Goal: Information Seeking & Learning: Find specific fact

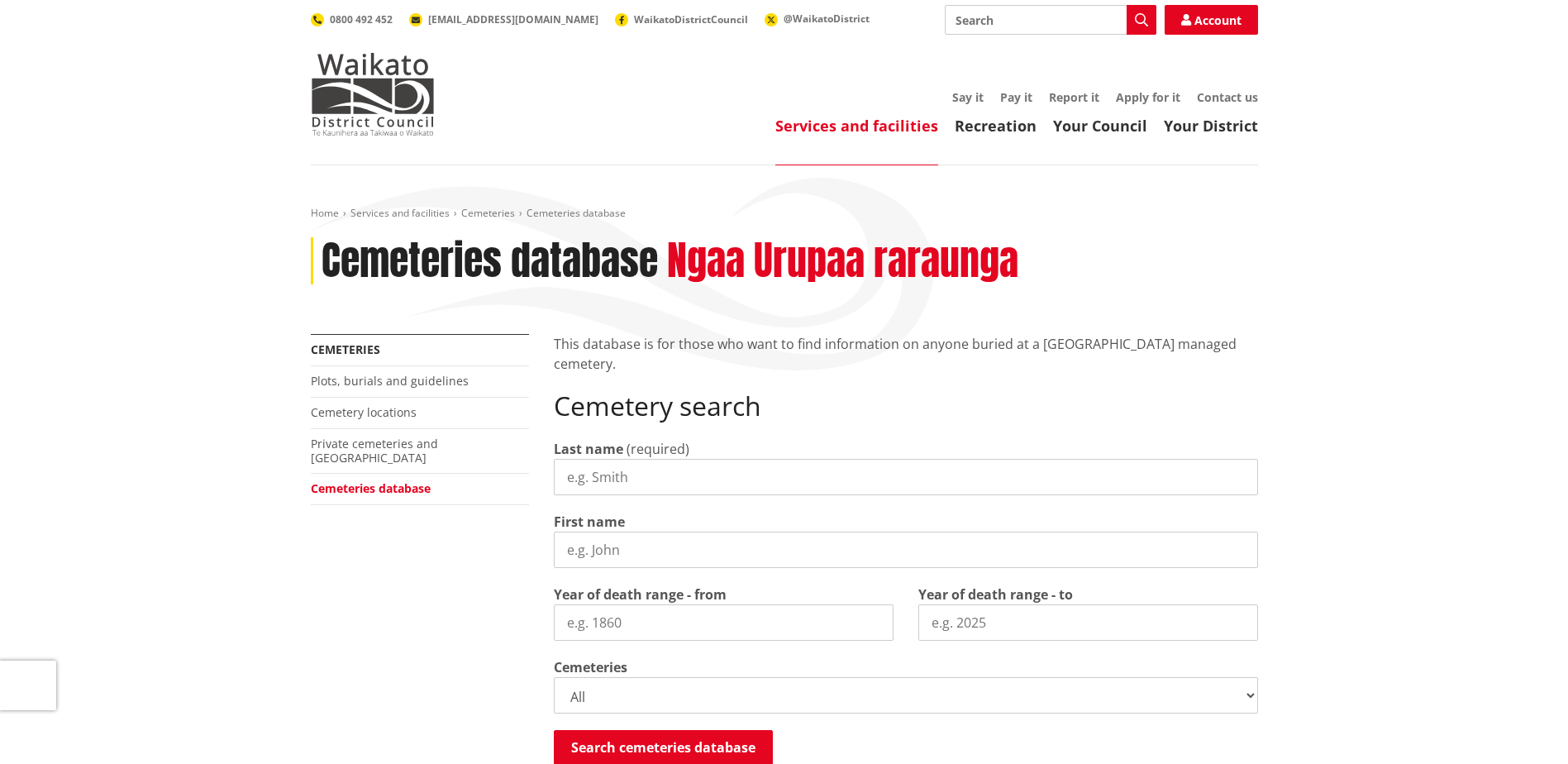
click at [634, 472] on input "Last name" at bounding box center [906, 477] width 704 height 36
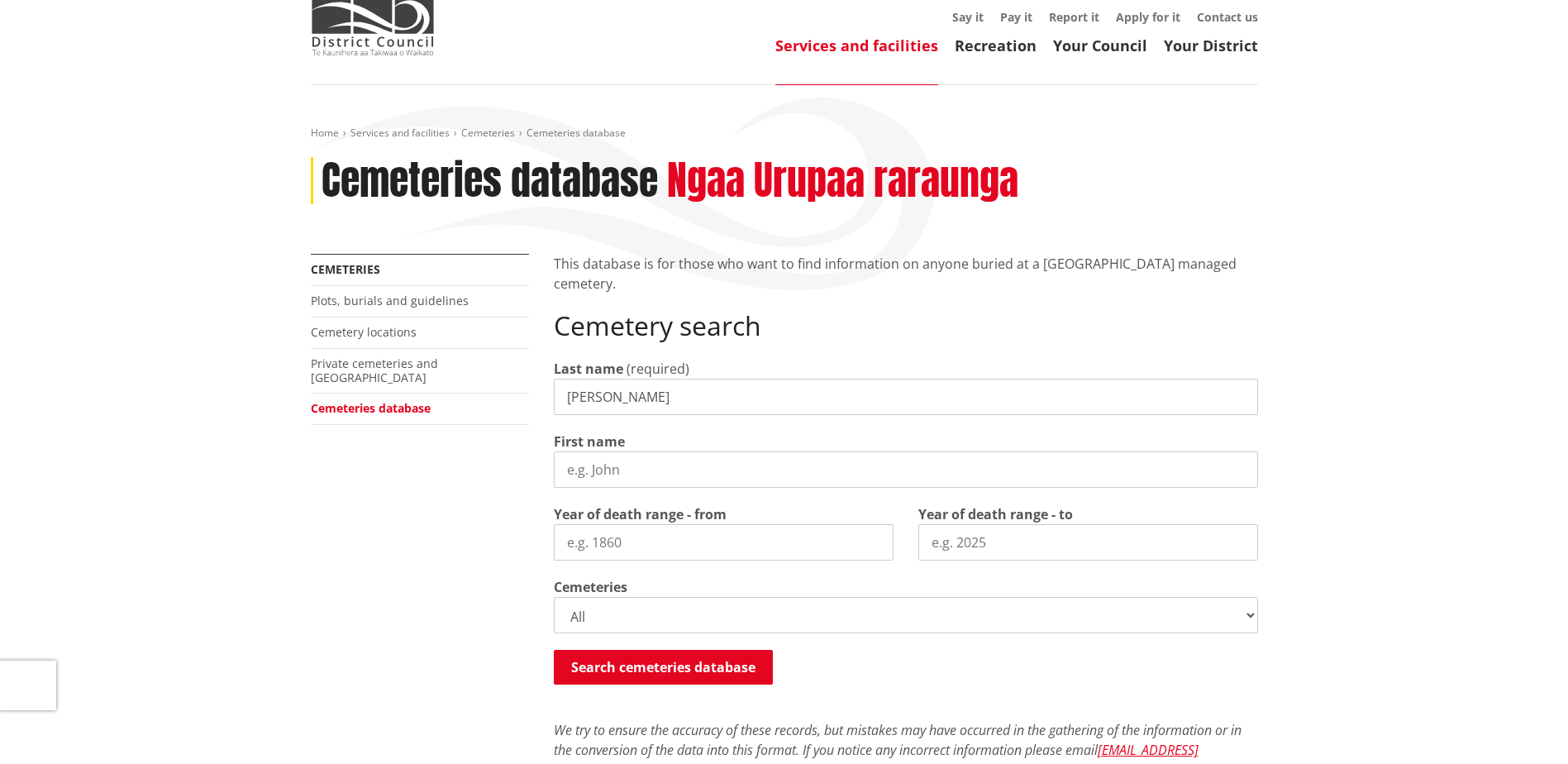
scroll to position [83, 0]
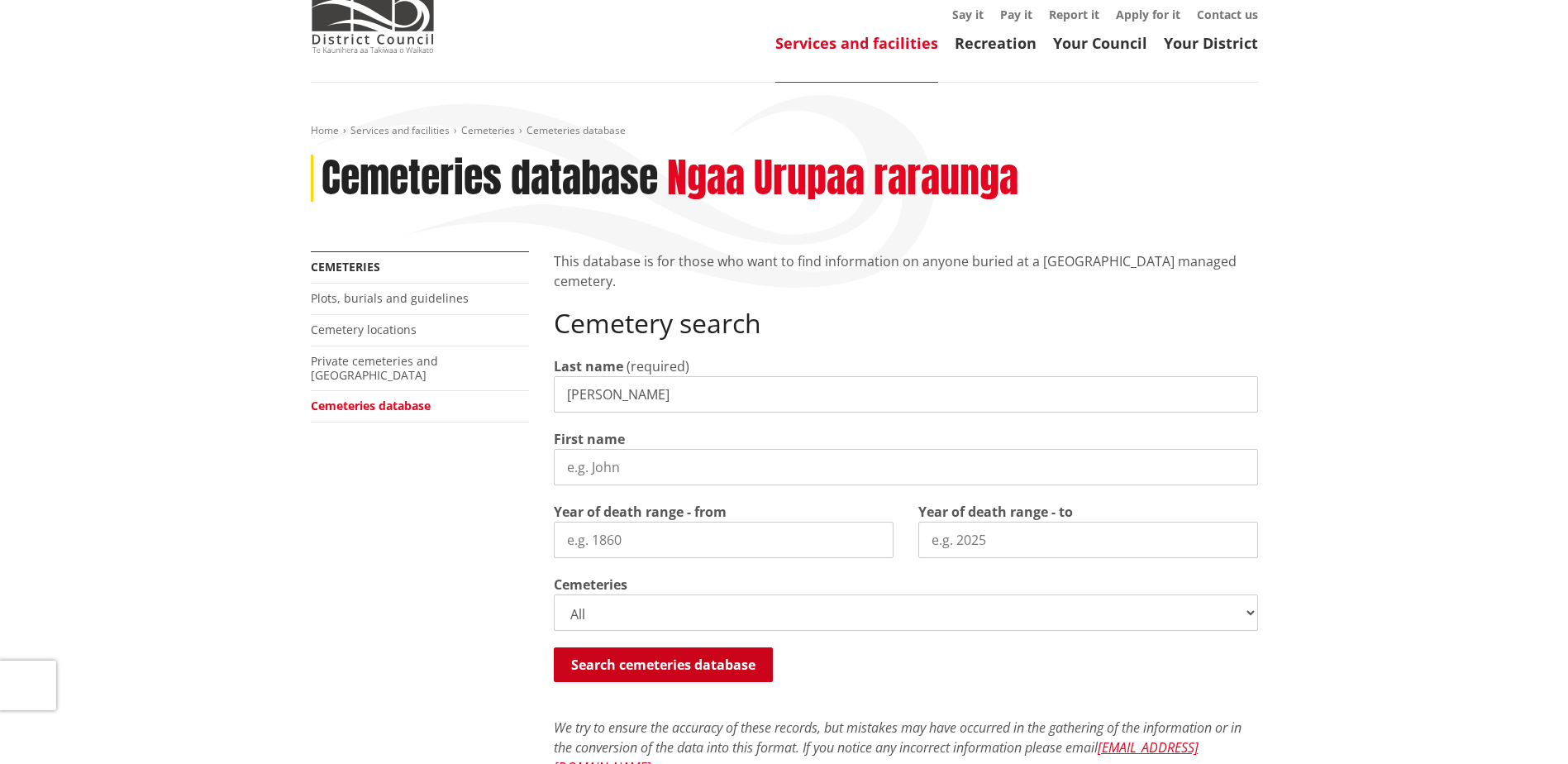
type input "[PERSON_NAME]"
click at [720, 665] on button "Search cemeteries database" at bounding box center [663, 664] width 219 height 35
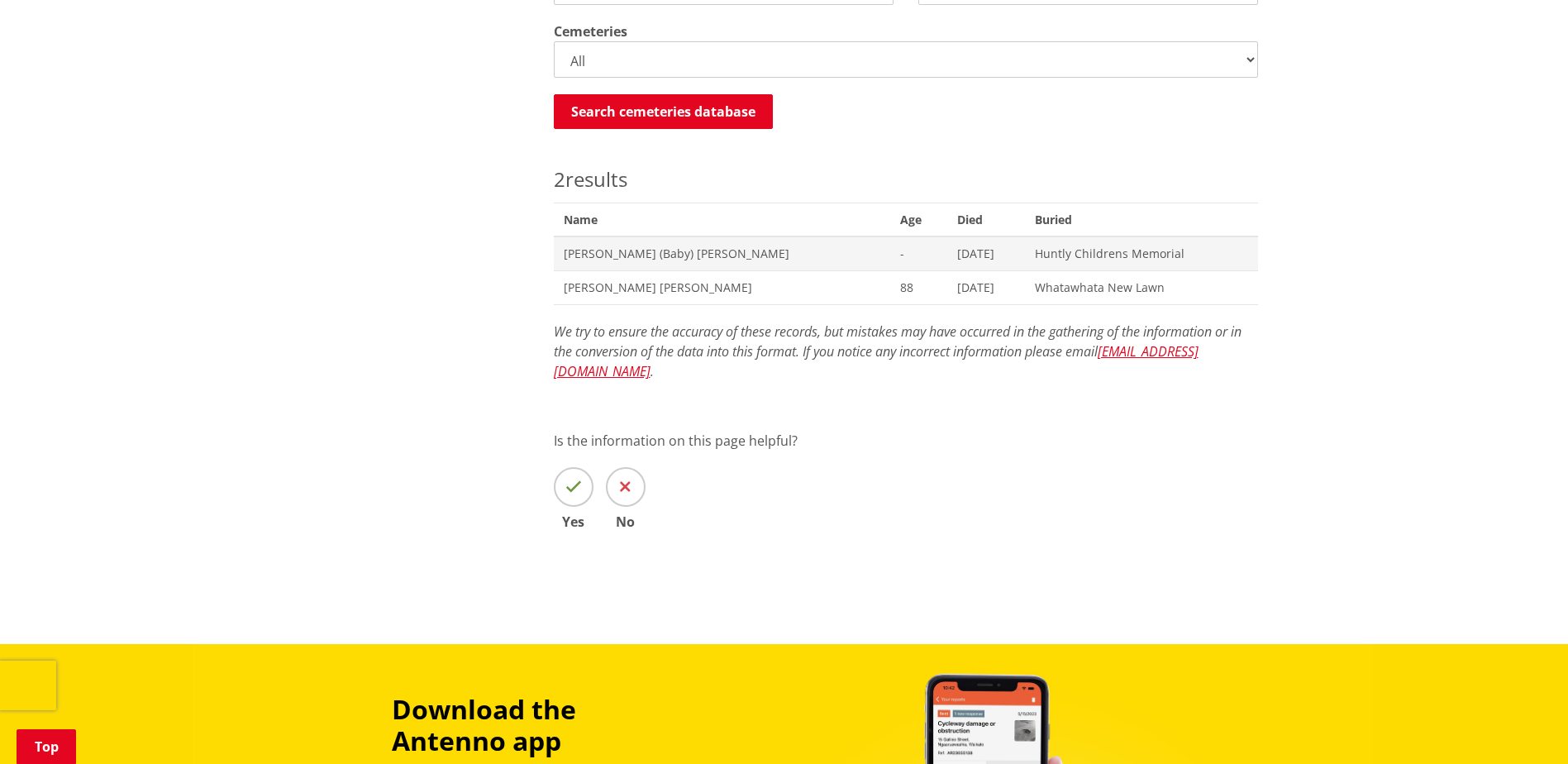
scroll to position [635, 0]
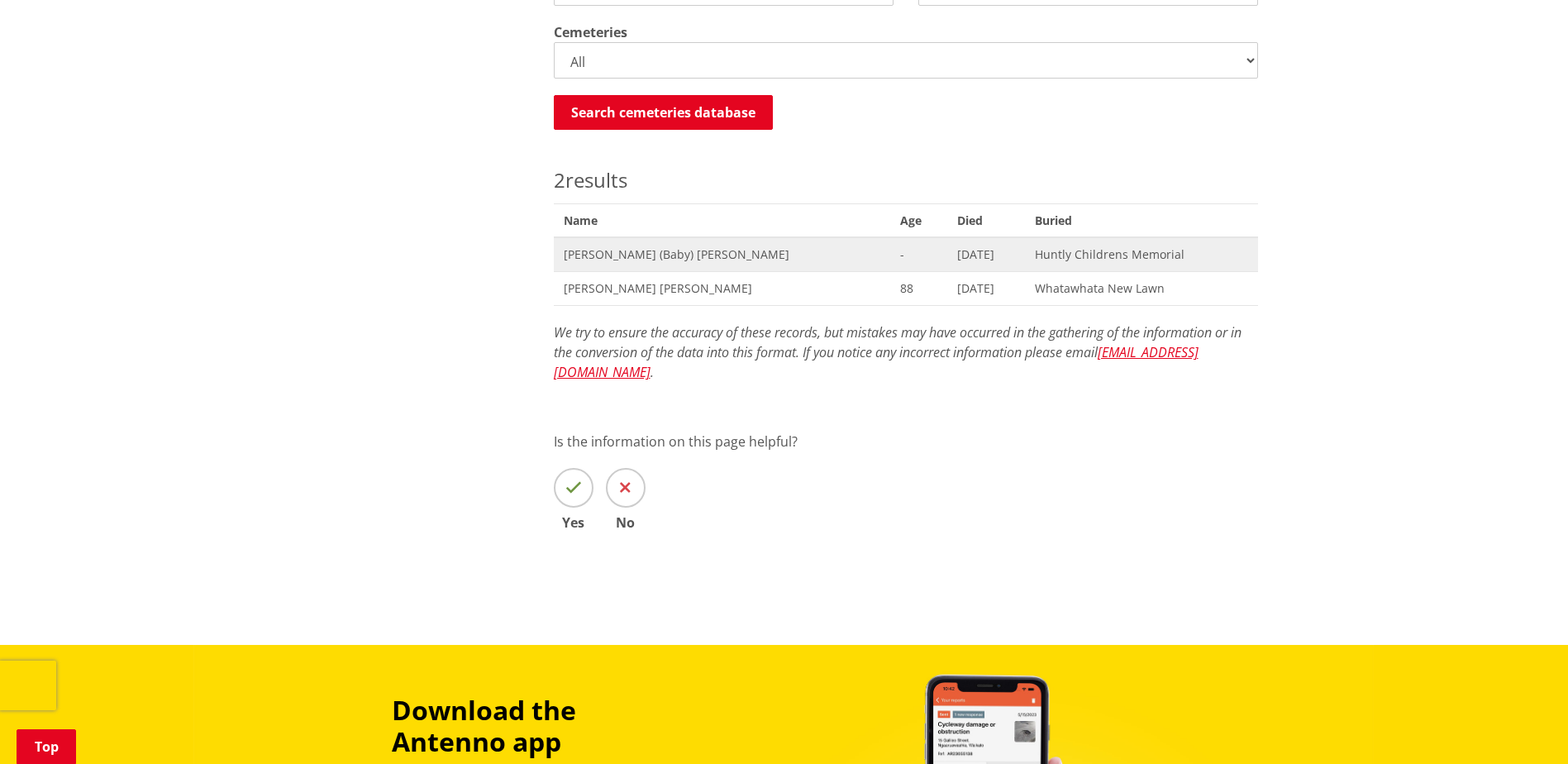
click at [606, 250] on span "Mary (Baby) Dillon" at bounding box center [722, 254] width 317 height 16
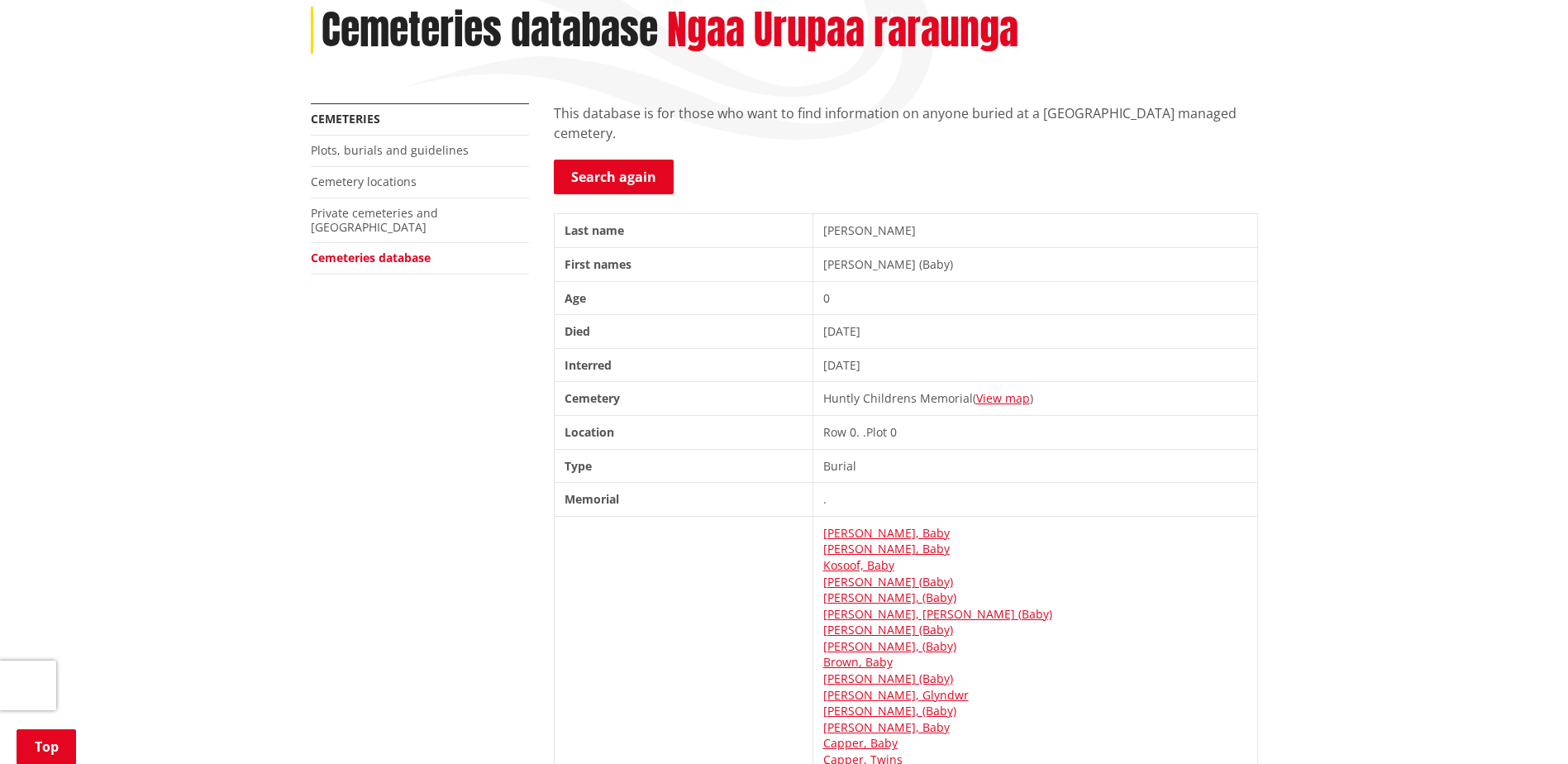
scroll to position [165, 0]
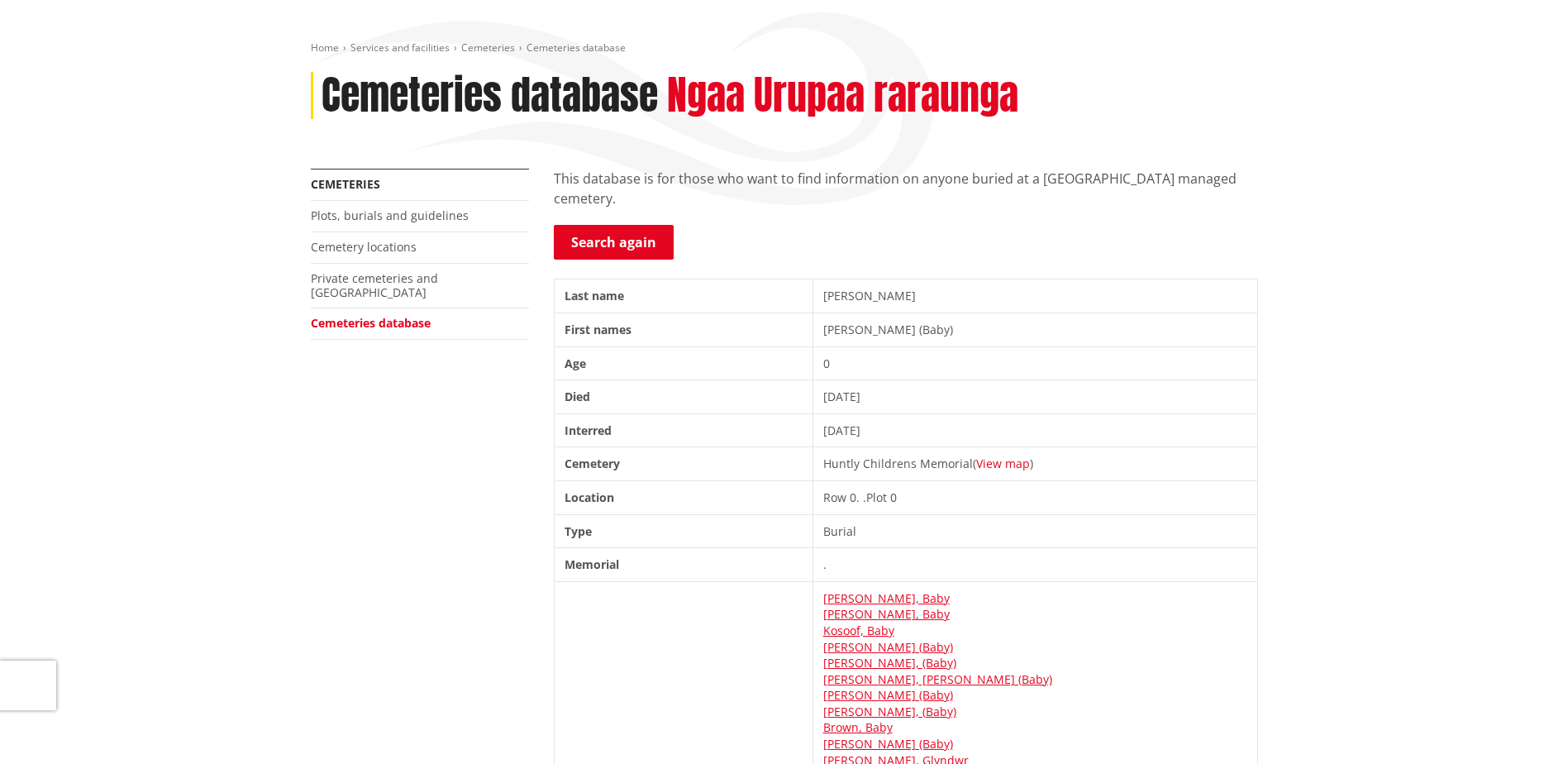
click at [1030, 463] on link "View map" at bounding box center [1003, 463] width 54 height 16
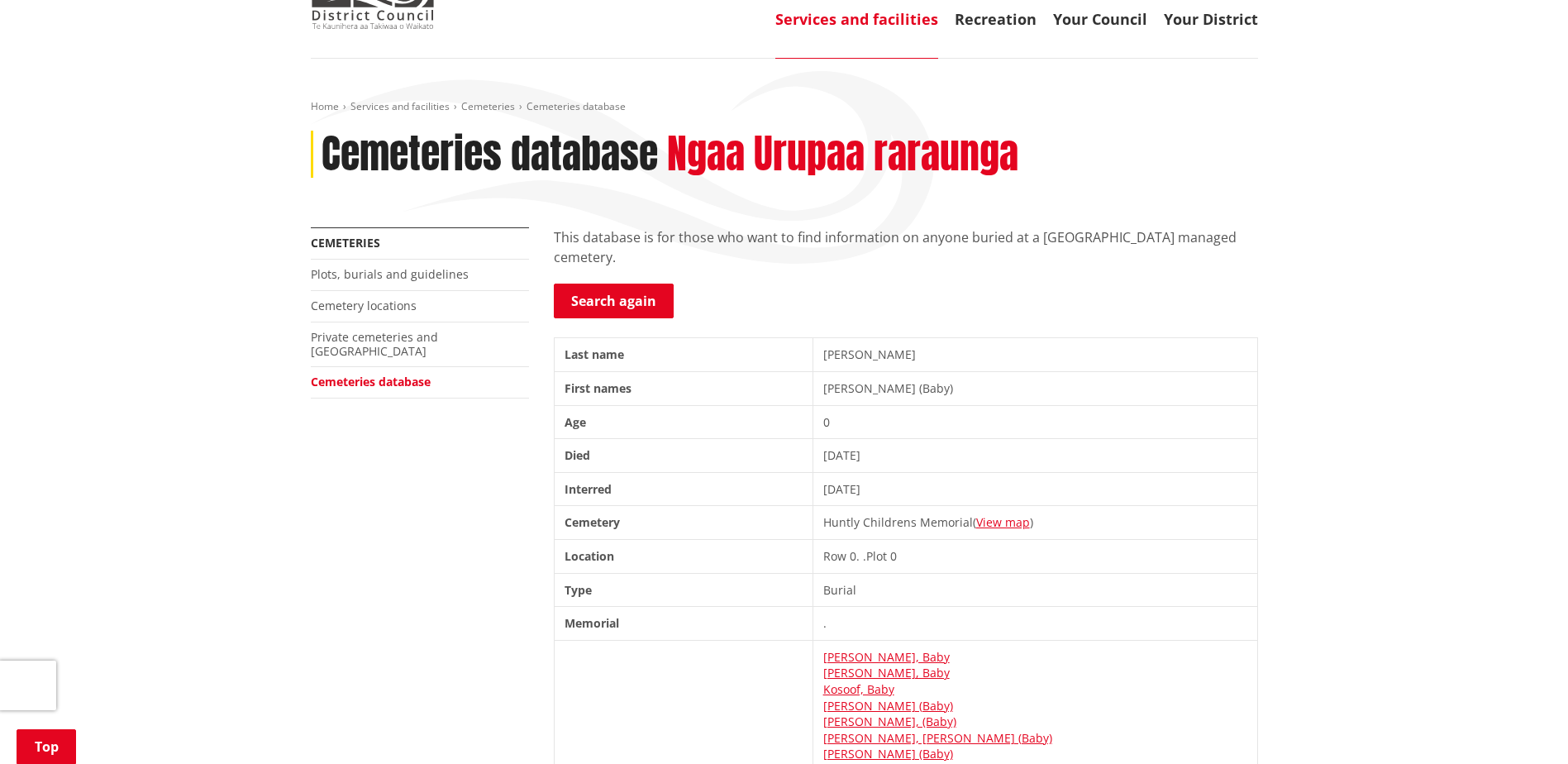
scroll to position [83, 0]
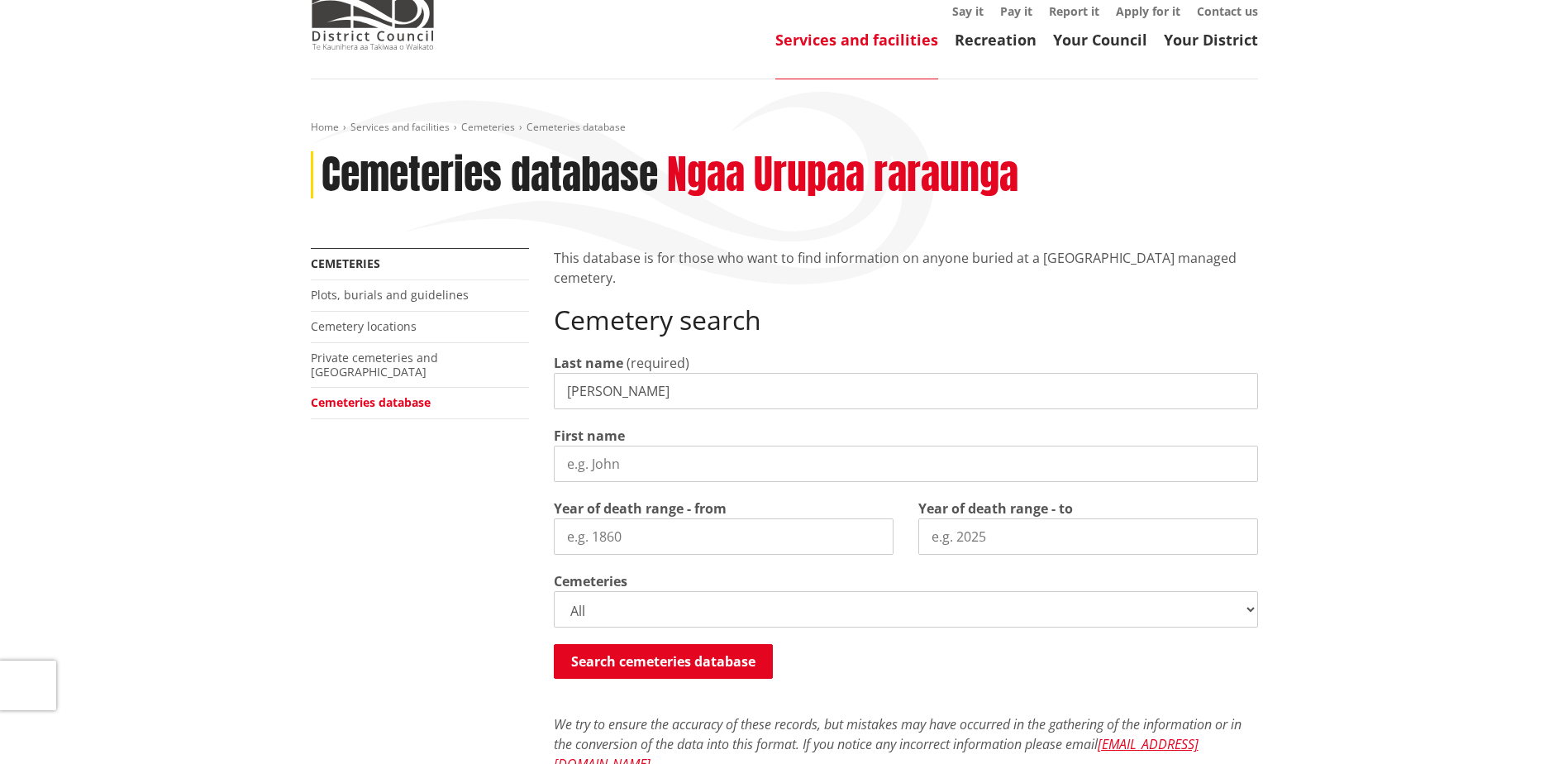
scroll to position [56, 0]
